Goal: Task Accomplishment & Management: Use online tool/utility

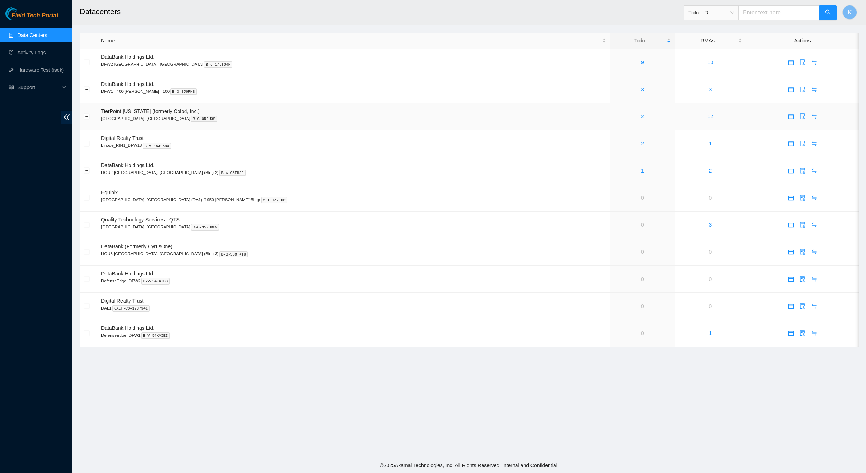
click at [641, 117] on link "2" at bounding box center [642, 116] width 3 height 6
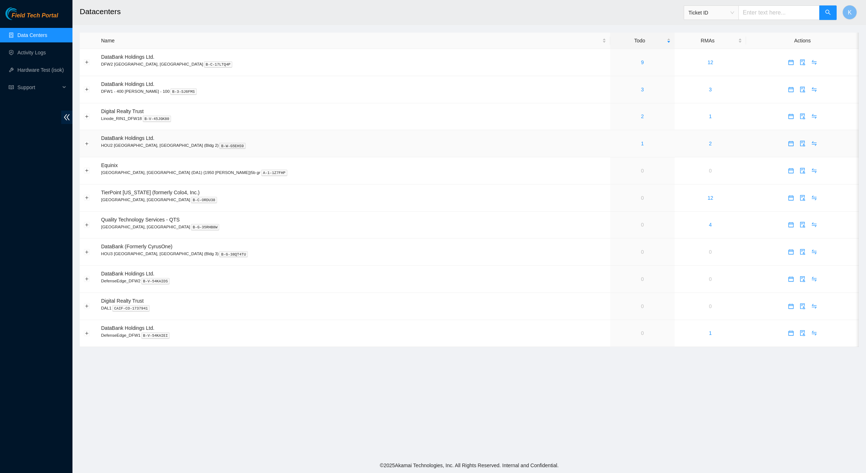
click at [614, 144] on div "1" at bounding box center [642, 143] width 56 height 8
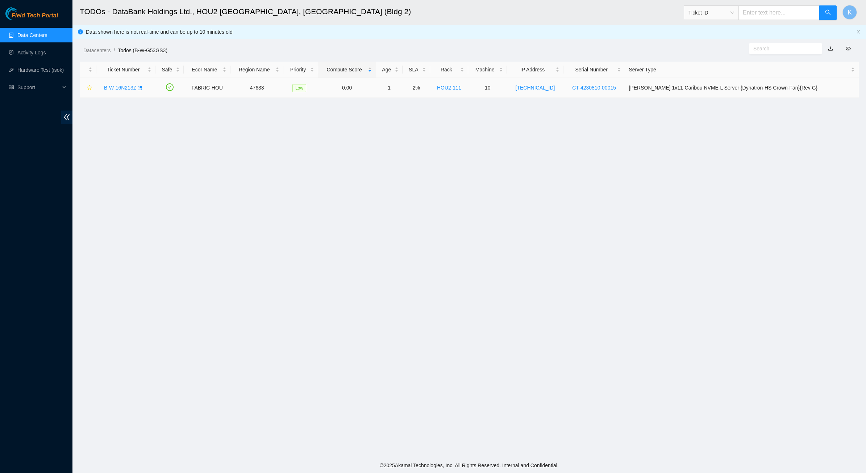
click at [122, 88] on link "B-W-16N213Z" at bounding box center [120, 88] width 32 height 6
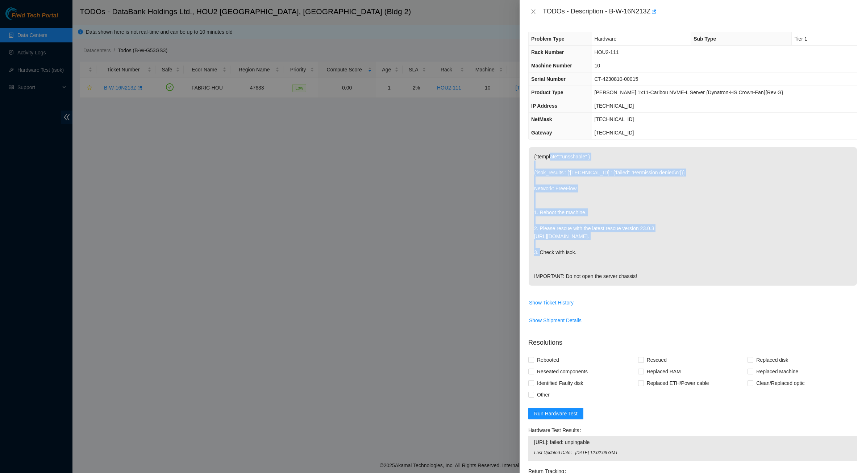
drag, startPoint x: 551, startPoint y: 156, endPoint x: 596, endPoint y: 238, distance: 93.7
click at [596, 238] on p "{"template":"unsshable" } {'isok_results': {'23.220.202.77': {'failed': 'Permis…" at bounding box center [693, 216] width 328 height 138
drag, startPoint x: 596, startPoint y: 239, endPoint x: 544, endPoint y: 176, distance: 82.6
click at [544, 176] on p "{"template":"unsshable" } {'isok_results': {'23.220.202.77': {'failed': 'Permis…" at bounding box center [693, 216] width 328 height 138
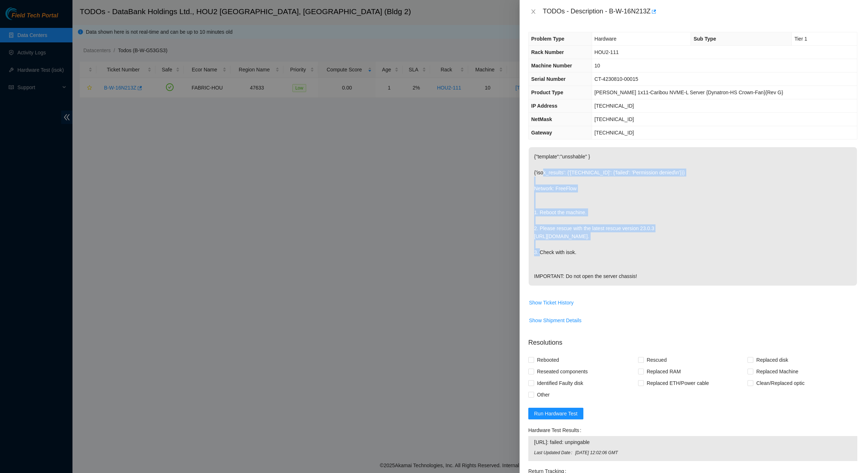
click at [544, 176] on p "{"template":"unsshable" } {'isok_results': {'23.220.202.77': {'failed': 'Permis…" at bounding box center [693, 216] width 328 height 138
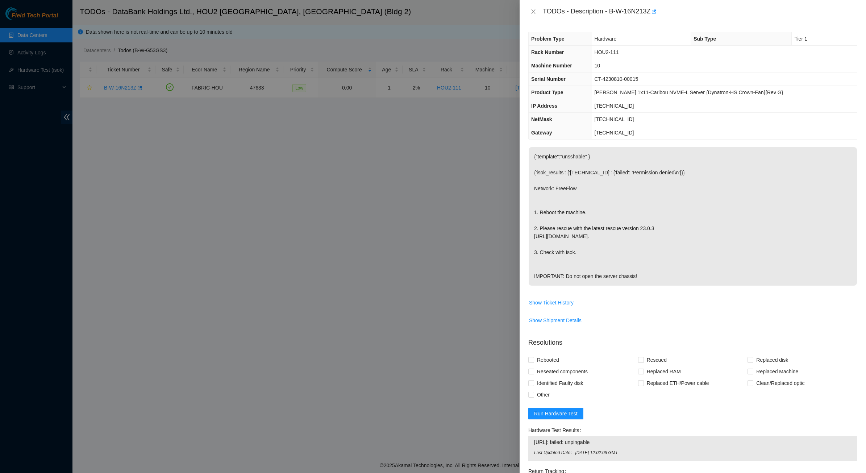
drag, startPoint x: 544, startPoint y: 176, endPoint x: 625, endPoint y: 275, distance: 128.5
click at [625, 275] on p "{"template":"unsshable" } {'isok_results': {'23.220.202.77': {'failed': 'Permis…" at bounding box center [693, 216] width 328 height 138
click at [630, 278] on p "{"template":"unsshable" } {'isok_results': {'23.220.202.77': {'failed': 'Permis…" at bounding box center [693, 216] width 328 height 138
drag, startPoint x: 637, startPoint y: 278, endPoint x: 598, endPoint y: 214, distance: 74.3
click at [598, 214] on p "{"template":"unsshable" } {'isok_results': {'23.220.202.77': {'failed': 'Permis…" at bounding box center [693, 216] width 328 height 138
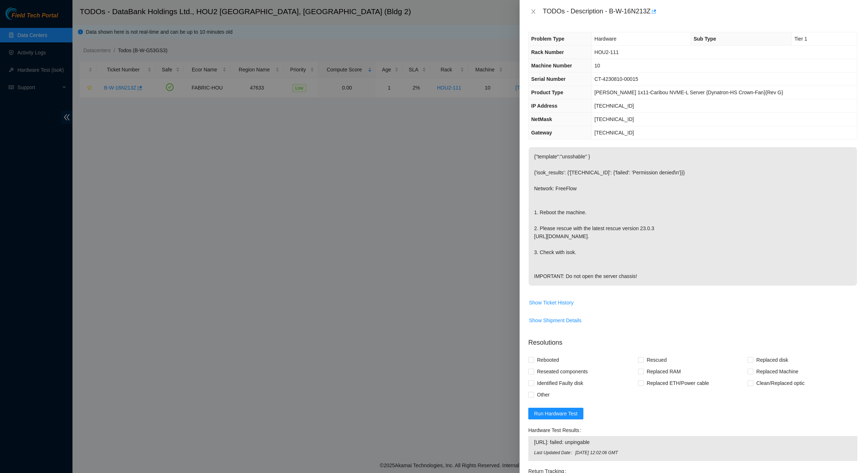
click at [598, 214] on p "{"template":"unsshable" } {'isok_results': {'23.220.202.77': {'failed': 'Permis…" at bounding box center [693, 216] width 328 height 138
click at [533, 10] on icon "close" at bounding box center [533, 12] width 6 height 6
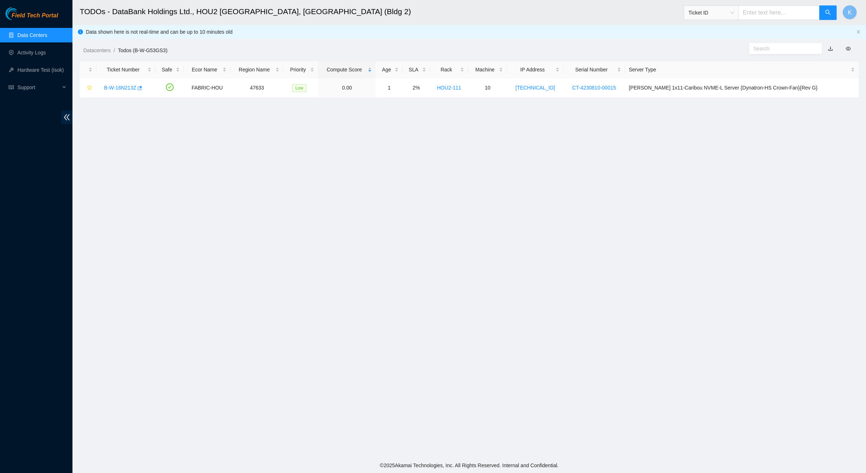
click at [39, 36] on link "Data Centers" at bounding box center [32, 35] width 30 height 6
